Goal: Task Accomplishment & Management: Manage account settings

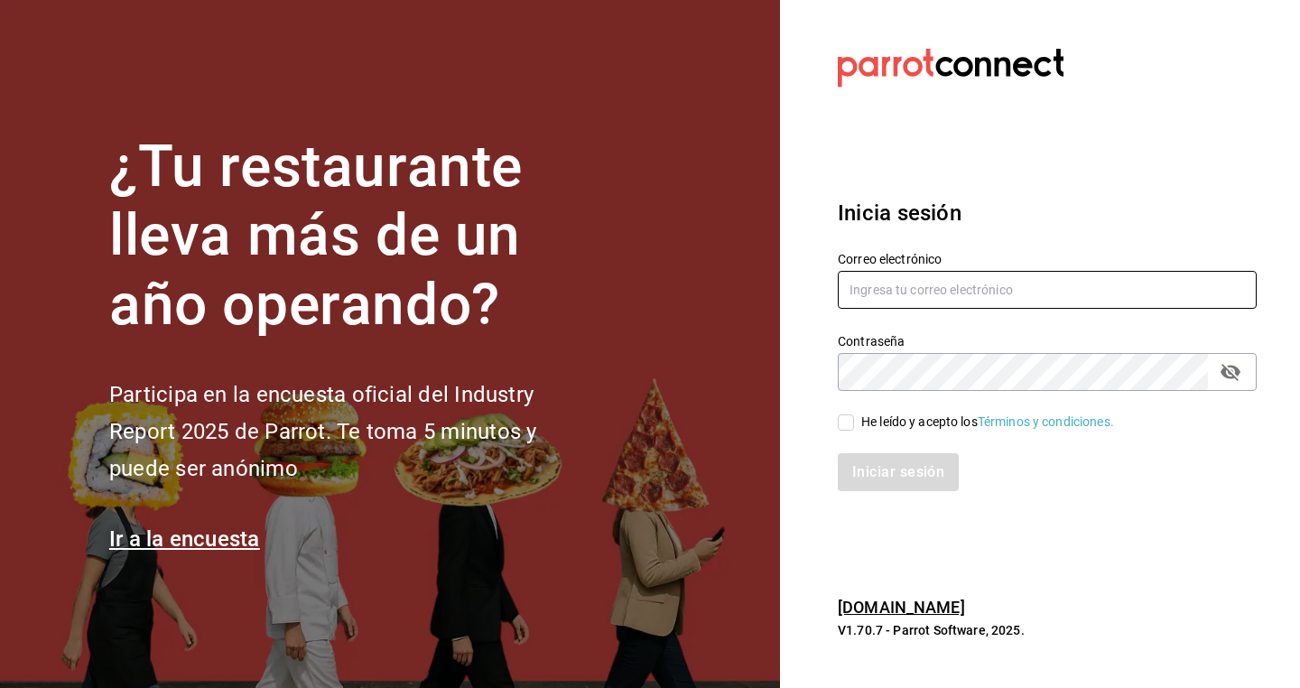
type input "chanel@koneru.mx"
click at [842, 424] on input "He leído y acepto los Términos y condiciones." at bounding box center [846, 422] width 16 height 16
checkbox input "true"
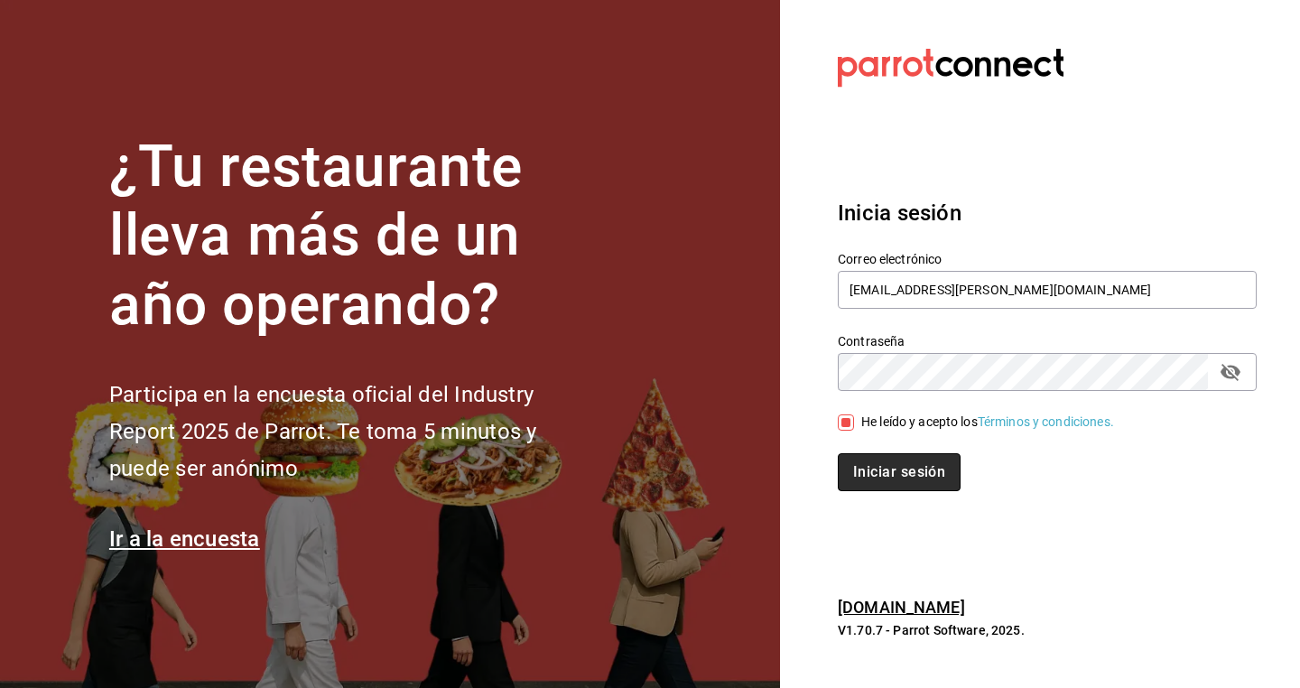
click at [885, 482] on button "Iniciar sesión" at bounding box center [899, 472] width 123 height 38
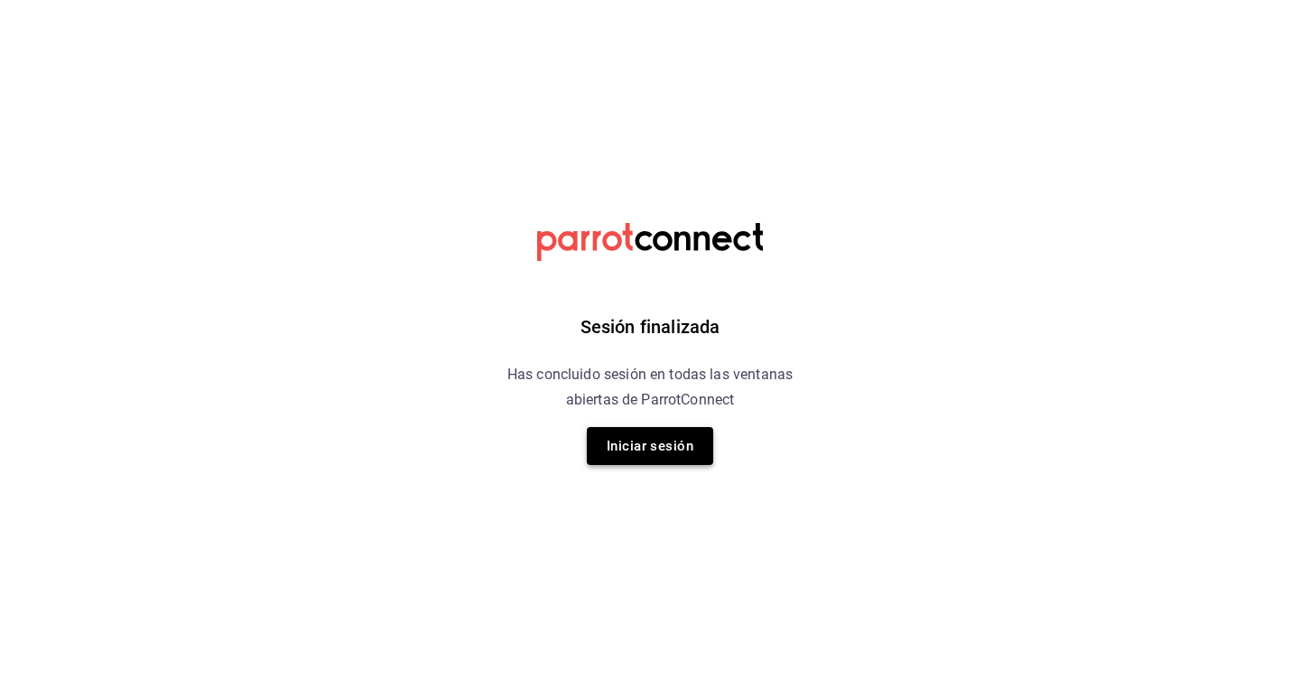
click at [659, 438] on button "Iniciar sesión" at bounding box center [650, 446] width 126 height 38
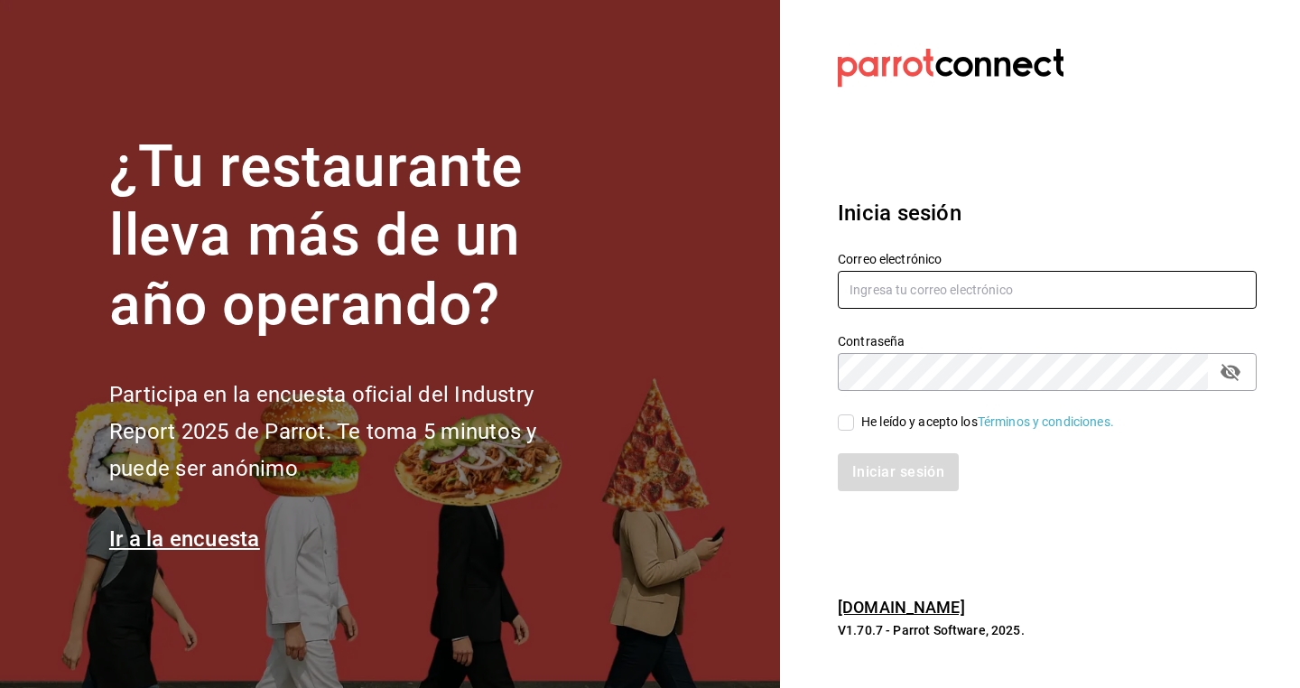
type input "[EMAIL_ADDRESS][PERSON_NAME][DOMAIN_NAME]"
click at [846, 417] on input "He leído y acepto los Términos y condiciones." at bounding box center [846, 422] width 16 height 16
checkbox input "true"
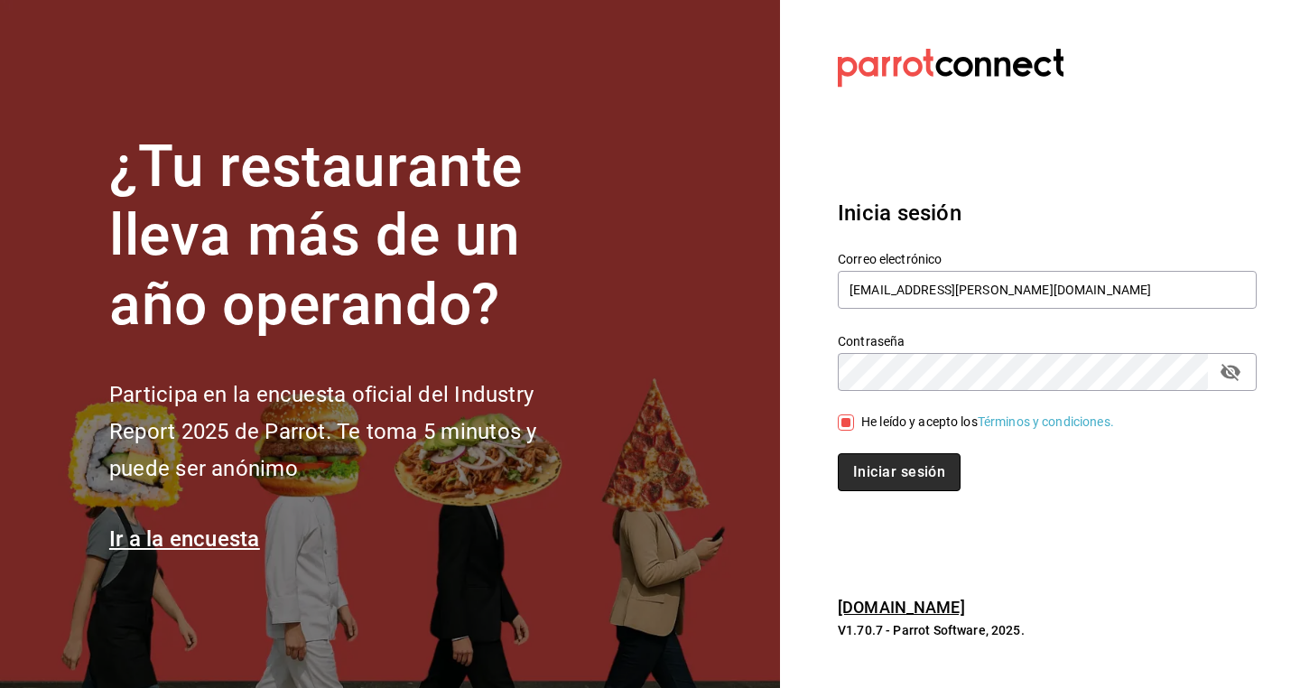
click at [858, 478] on button "Iniciar sesión" at bounding box center [899, 472] width 123 height 38
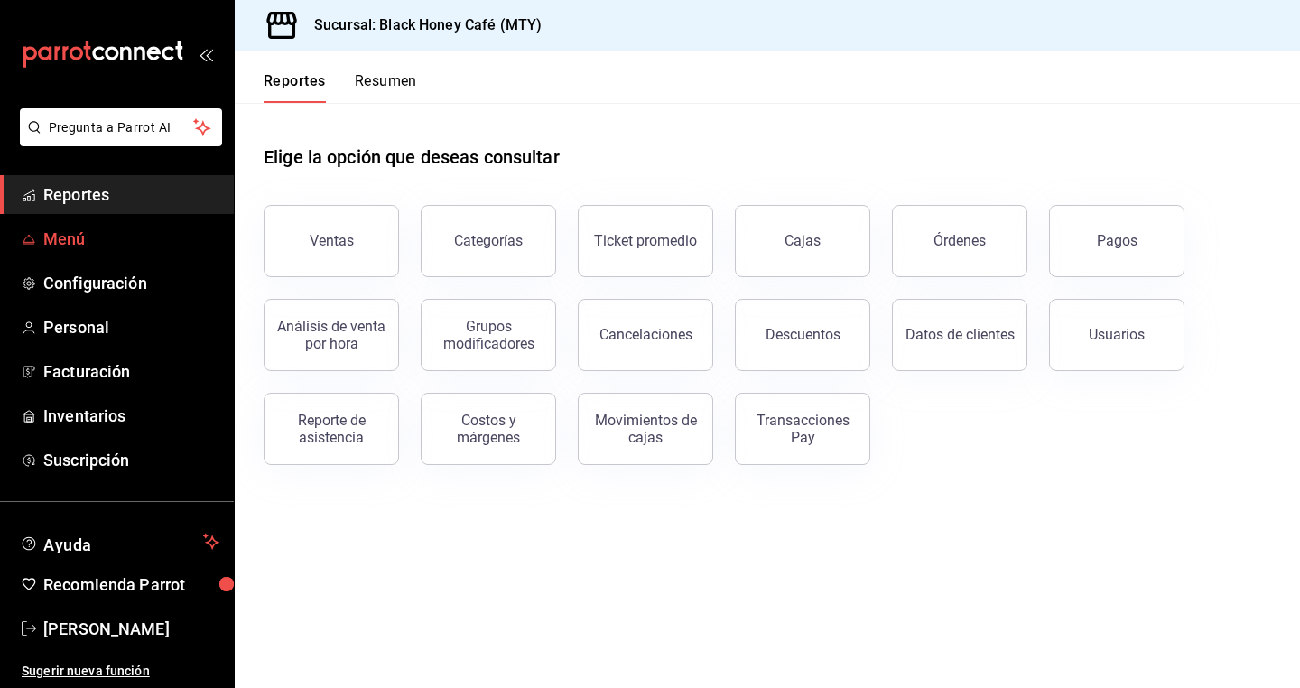
click at [134, 255] on link "Menú" at bounding box center [117, 238] width 234 height 39
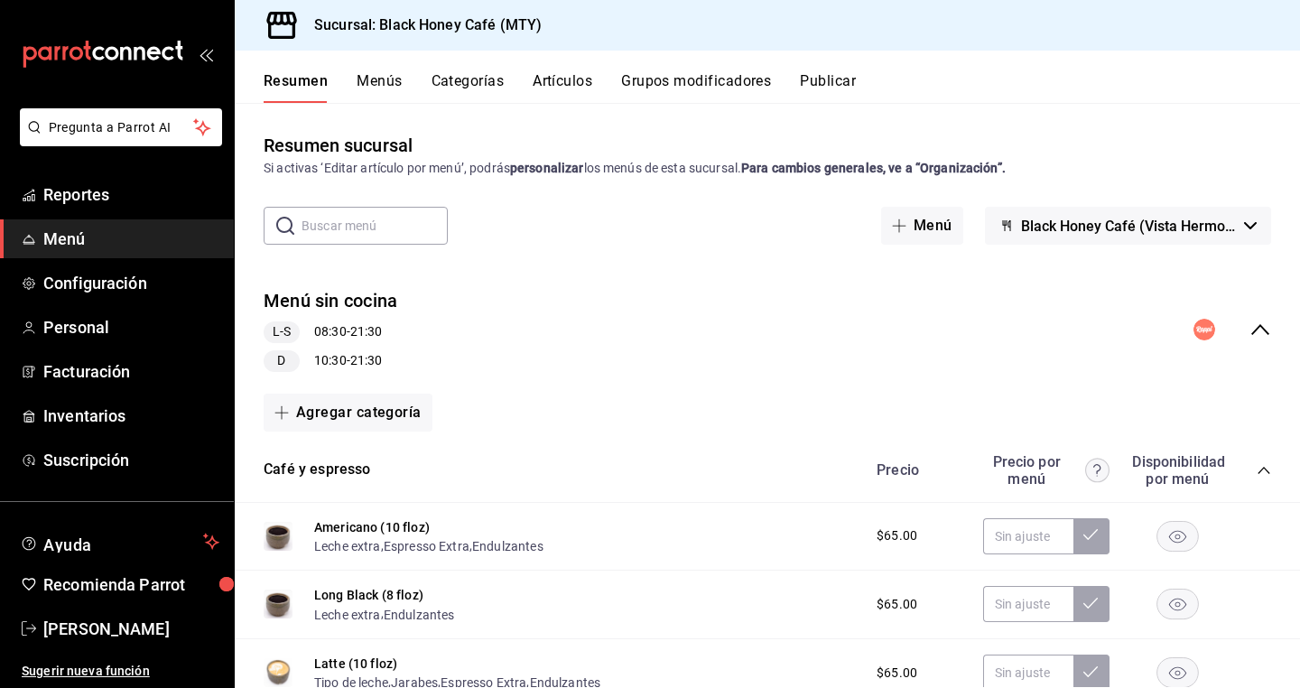
click at [393, 84] on button "Menús" at bounding box center [379, 87] width 45 height 31
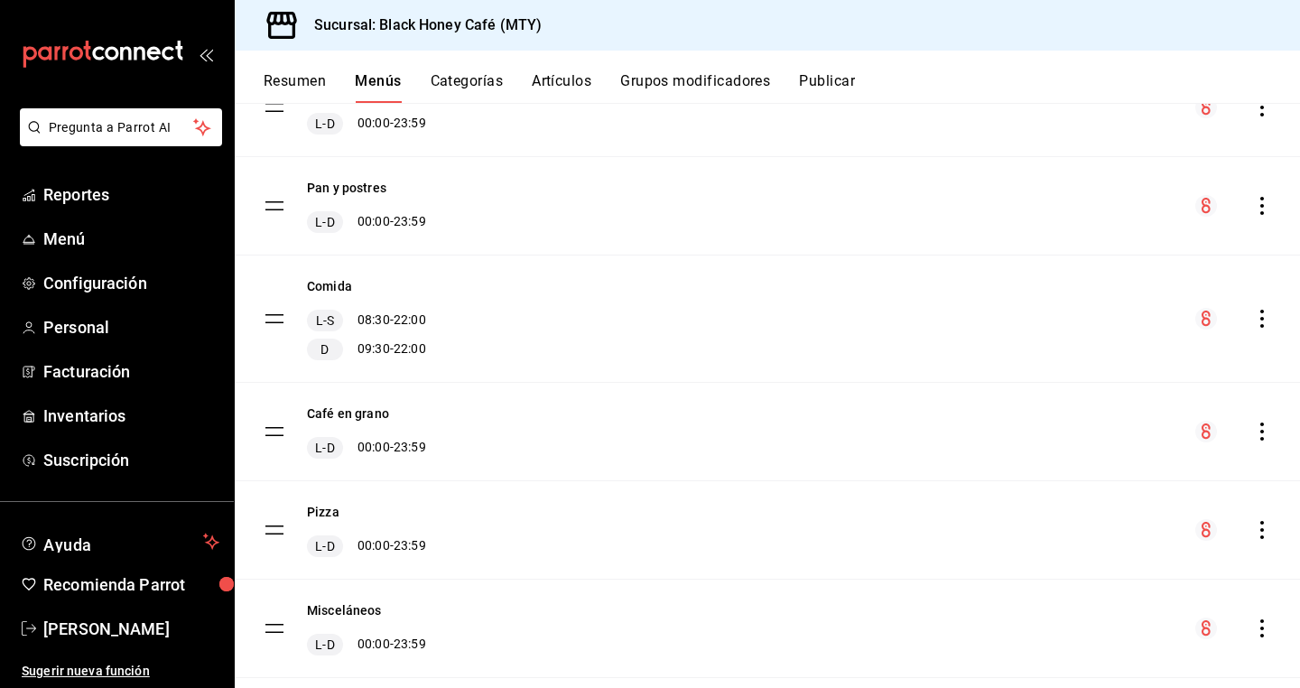
scroll to position [612, 0]
click at [1260, 317] on icon "actions" at bounding box center [1262, 318] width 18 height 18
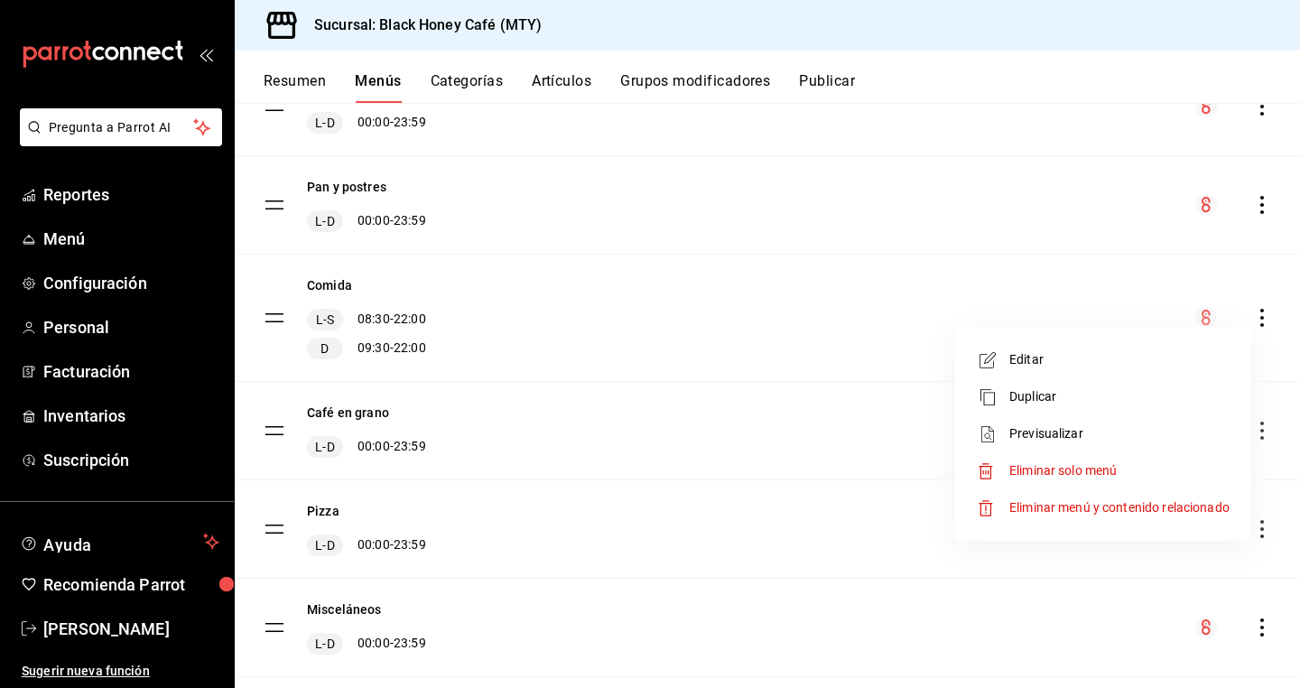
click at [1262, 317] on div at bounding box center [650, 344] width 1300 height 688
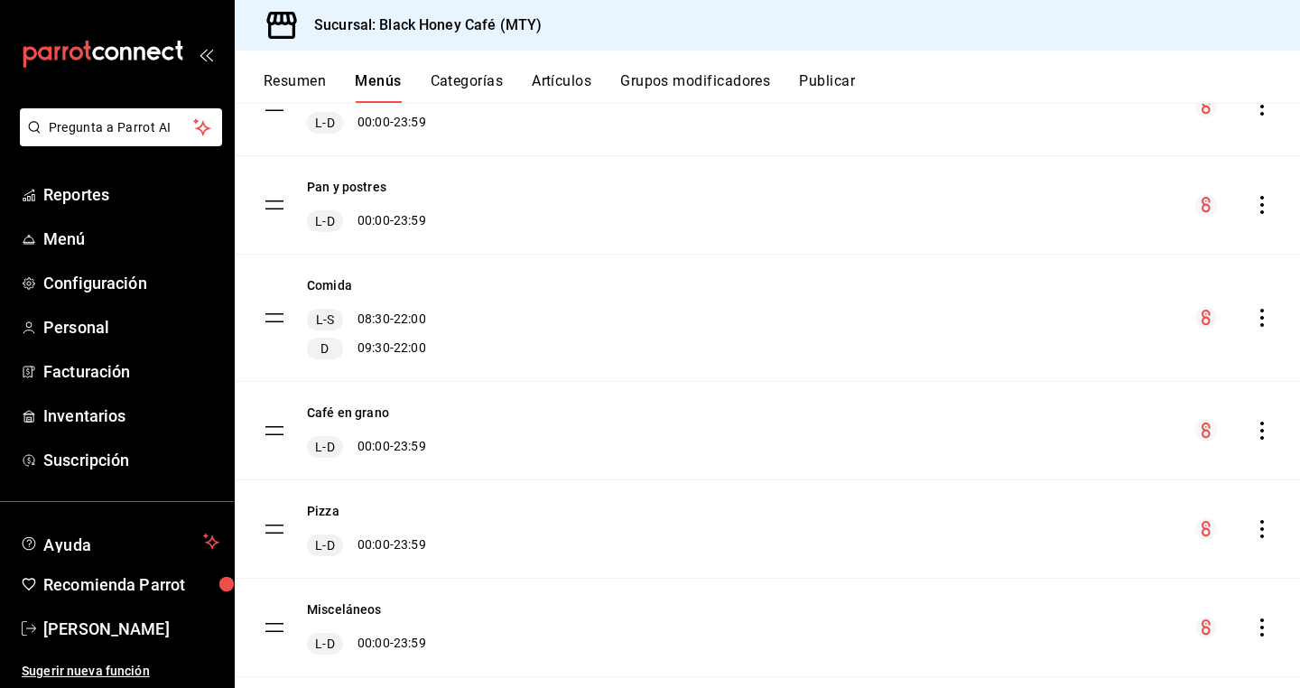
click at [279, 314] on tbody "Menú sin cocina L-S 08:30 - 21:30 D 10:30 - 21:30 Cocina abierta M-S 09:30 - 17…" at bounding box center [767, 162] width 1065 height 1030
click at [328, 323] on span "L-S" at bounding box center [324, 319] width 25 height 18
click at [272, 320] on tbody "Menú sin cocina L-S 08:30 - 21:30 D 10:30 - 21:30 Cocina abierta M-S 09:30 - 17…" at bounding box center [767, 162] width 1065 height 1030
click at [272, 321] on tbody "Menú sin cocina L-S 08:30 - 21:30 D 10:30 - 21:30 Cocina abierta M-S 09:30 - 17…" at bounding box center [767, 162] width 1065 height 1030
click at [447, 320] on div "Comida L-S 08:30 - 22:00 D 09:30 - 22:00" at bounding box center [767, 318] width 1065 height 126
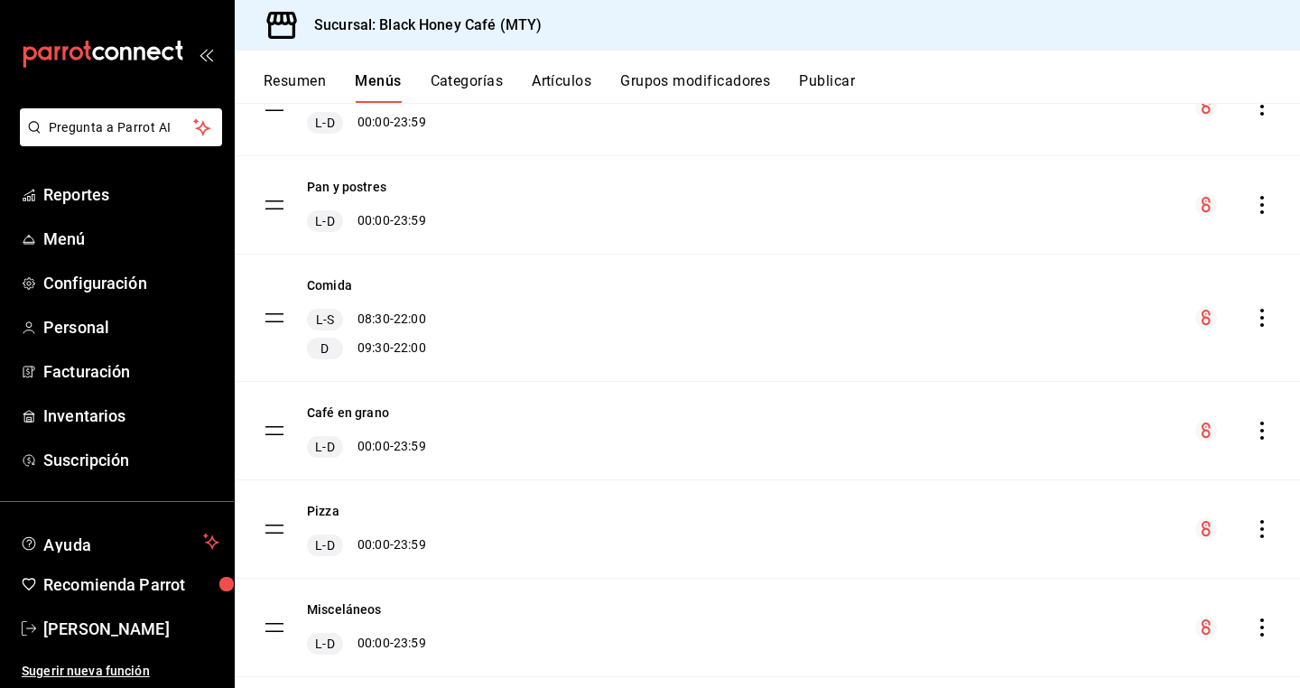
click at [419, 320] on div "L-S 08:30 - 22:00" at bounding box center [366, 320] width 119 height 22
click at [1265, 316] on icon "actions" at bounding box center [1262, 318] width 18 height 18
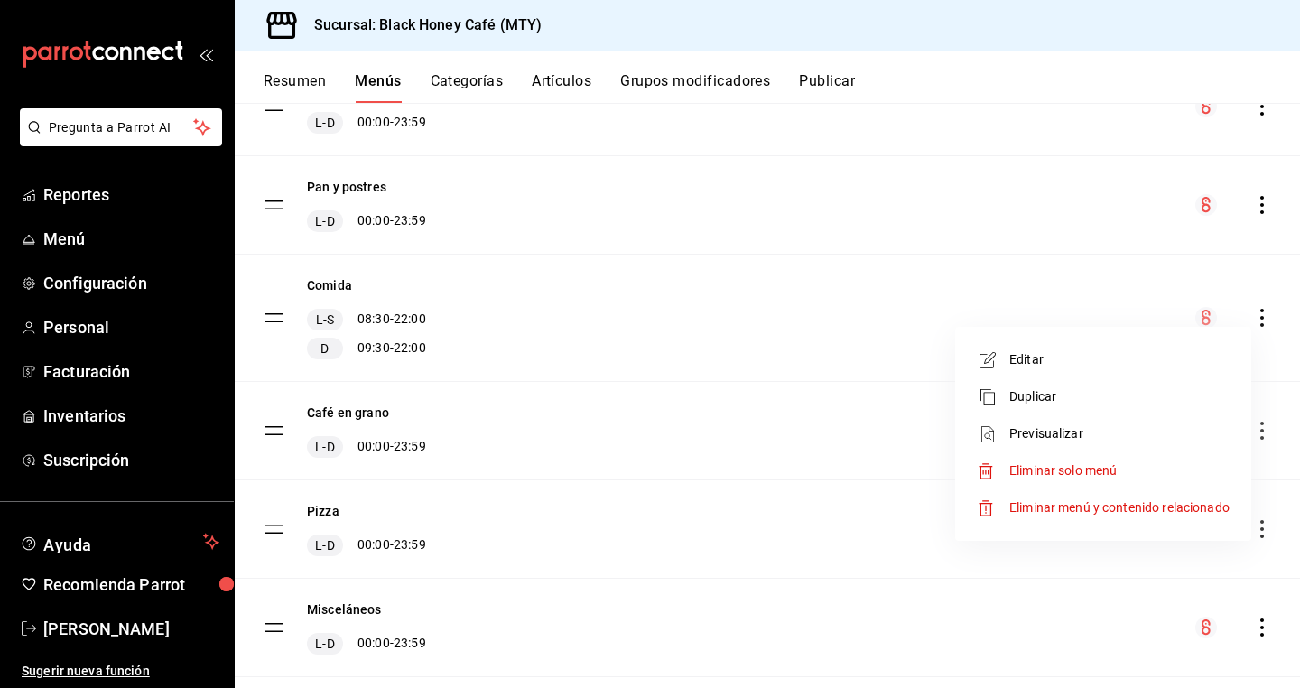
click at [1059, 364] on span "Editar" at bounding box center [1119, 359] width 220 height 19
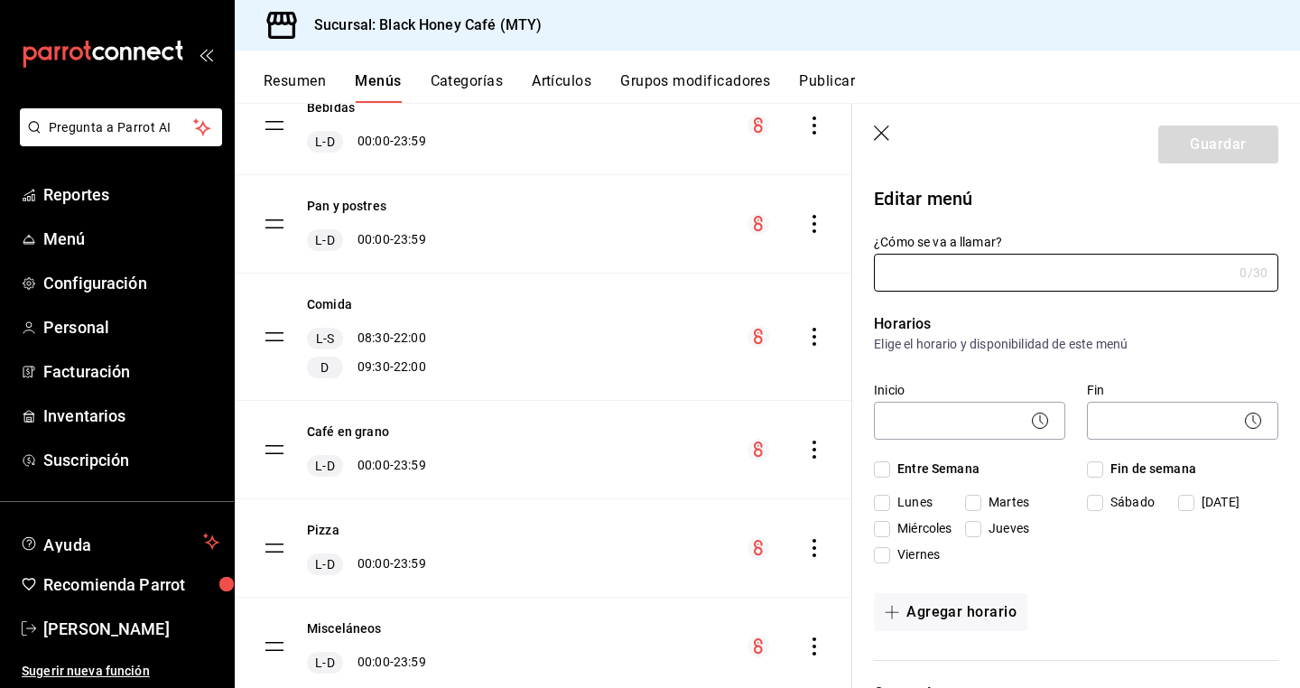
type input "Comida"
checkbox input "true"
type input "1686272698077"
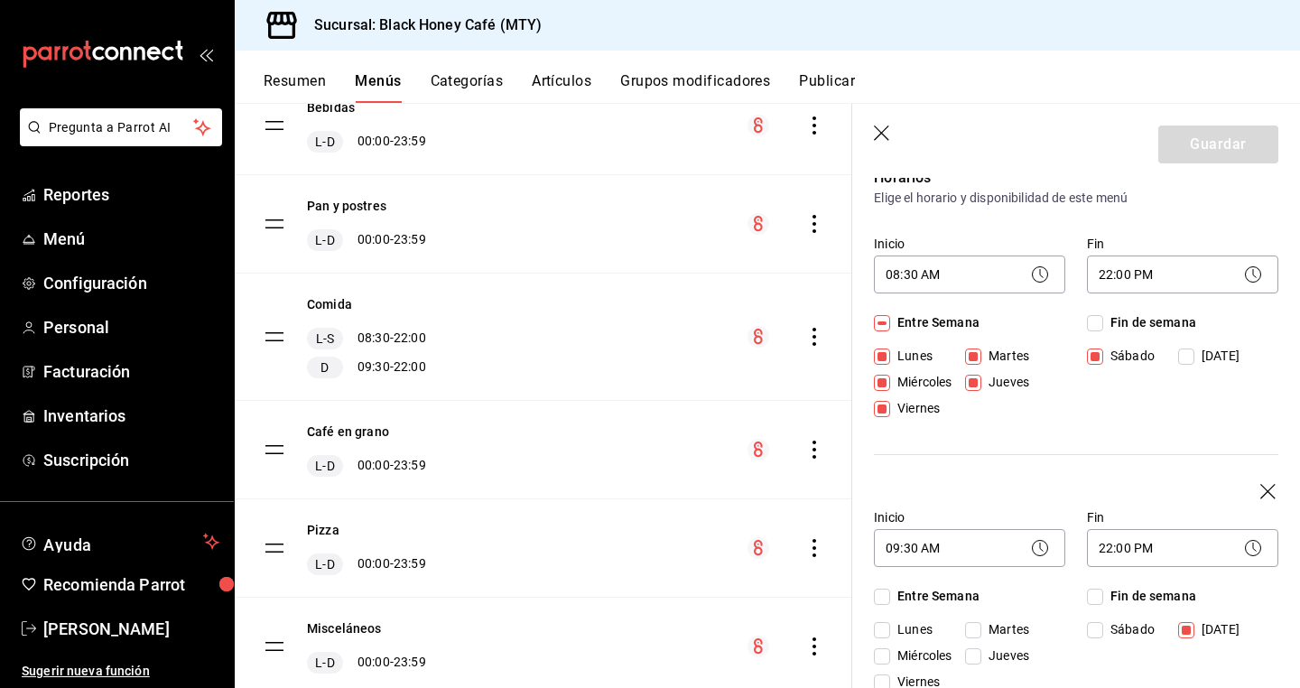
scroll to position [147, 0]
click at [884, 355] on input "Lunes" at bounding box center [882, 356] width 16 height 16
checkbox input "false"
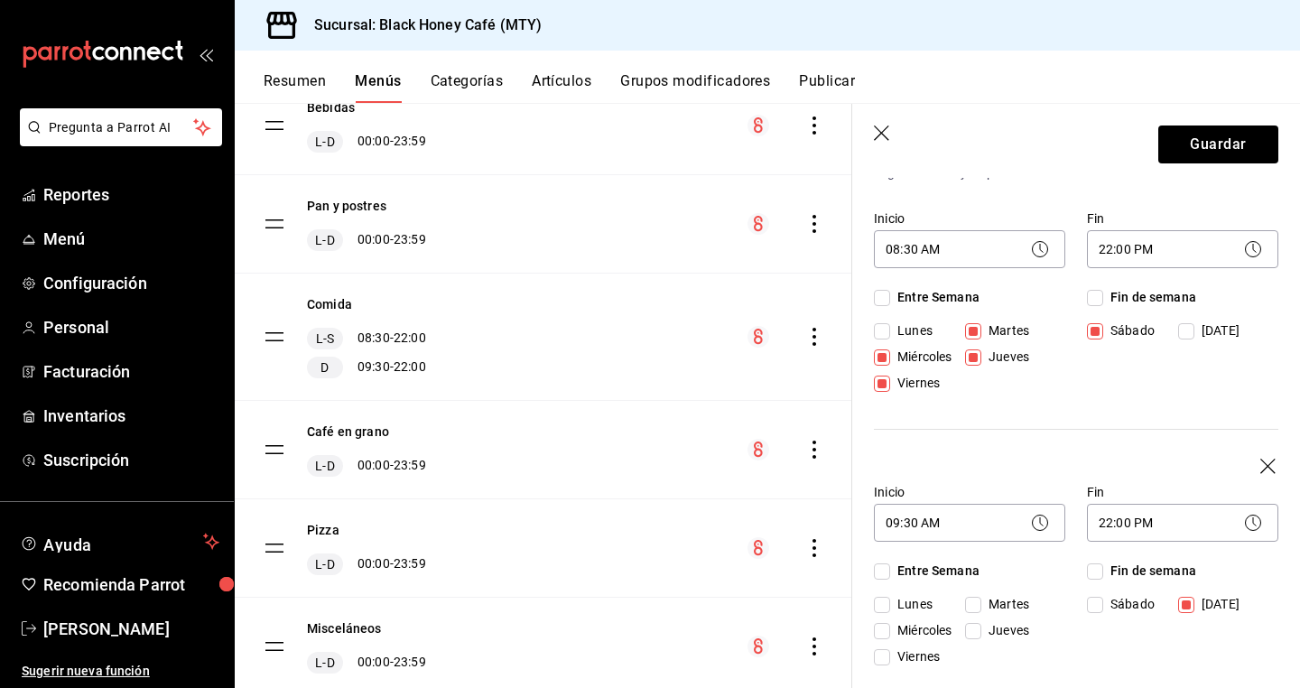
scroll to position [163, 0]
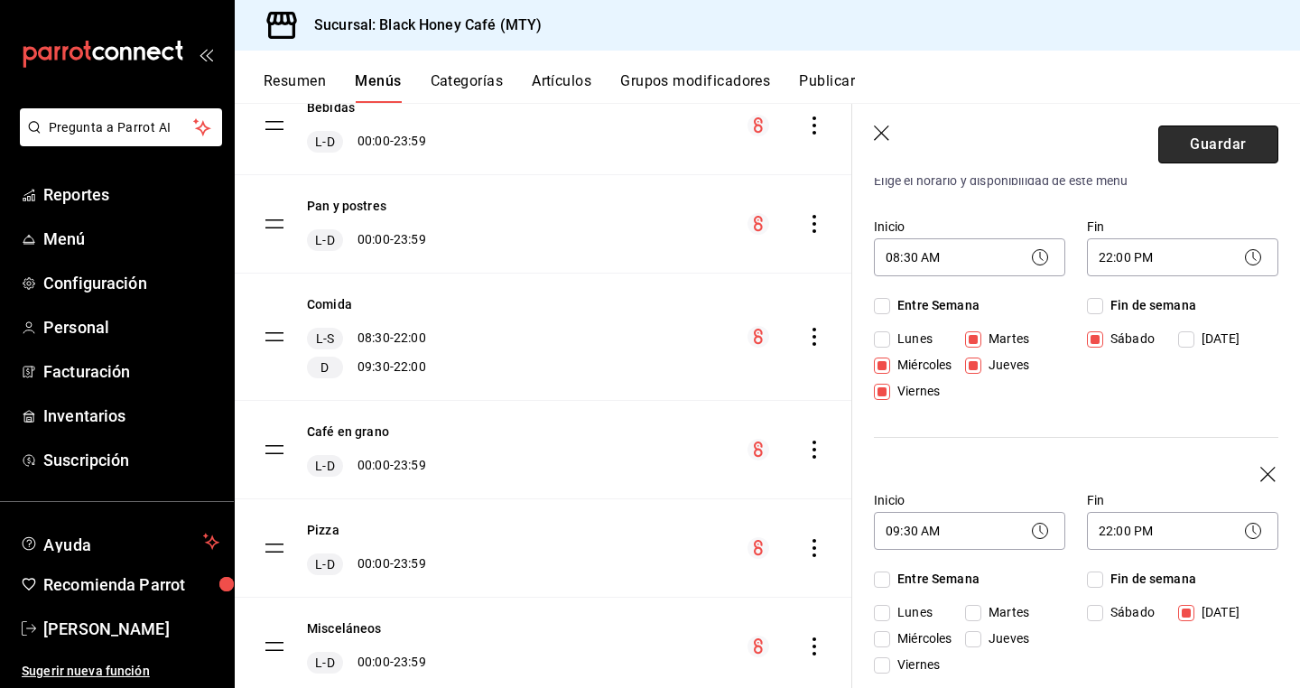
click at [1236, 144] on button "Guardar" at bounding box center [1218, 144] width 120 height 38
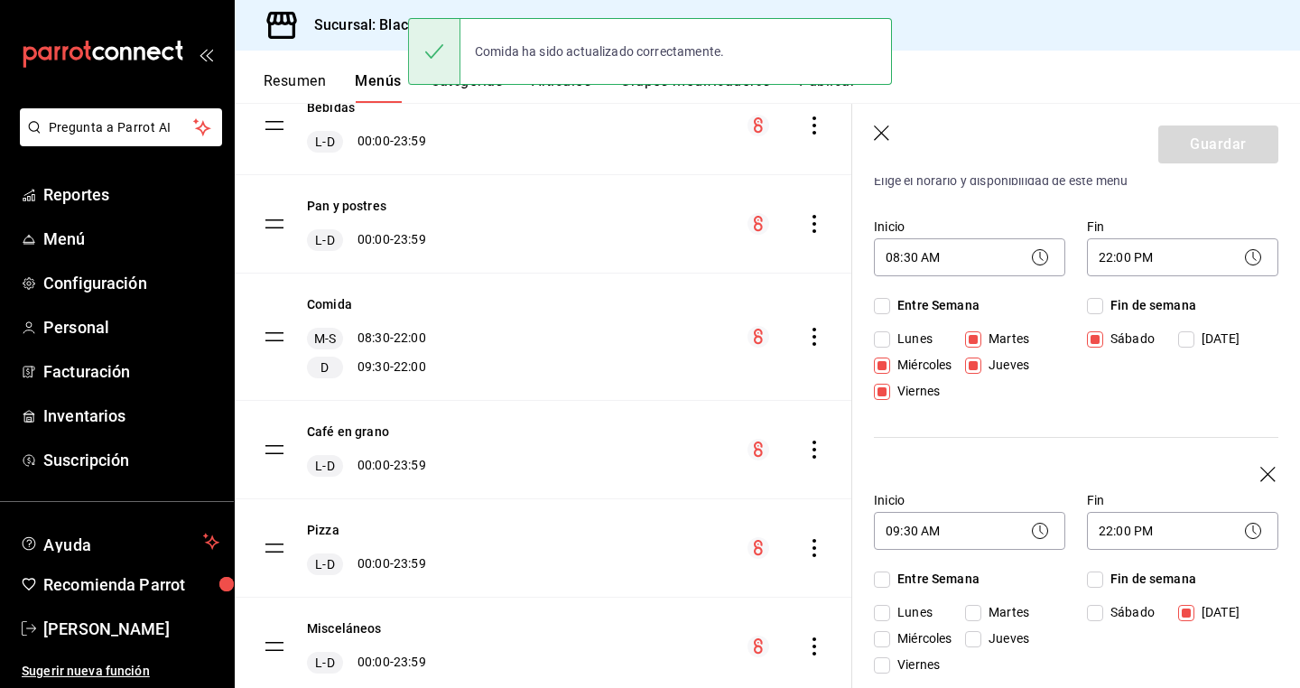
checkbox input "false"
type input "1759017609515"
